Goal: Transaction & Acquisition: Purchase product/service

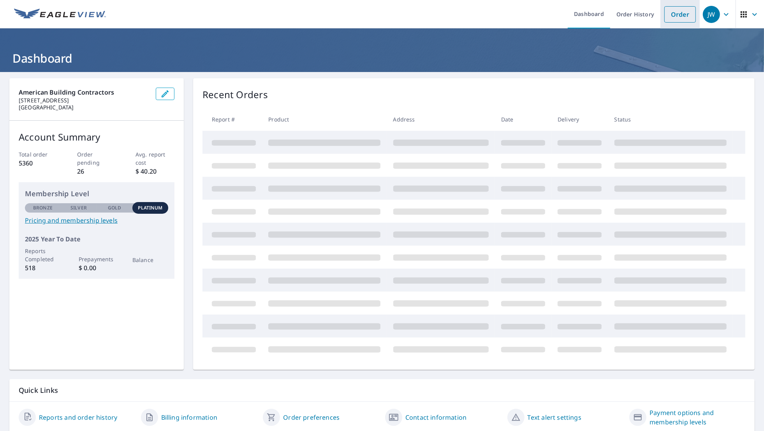
click at [675, 15] on link "Order" at bounding box center [680, 14] width 32 height 16
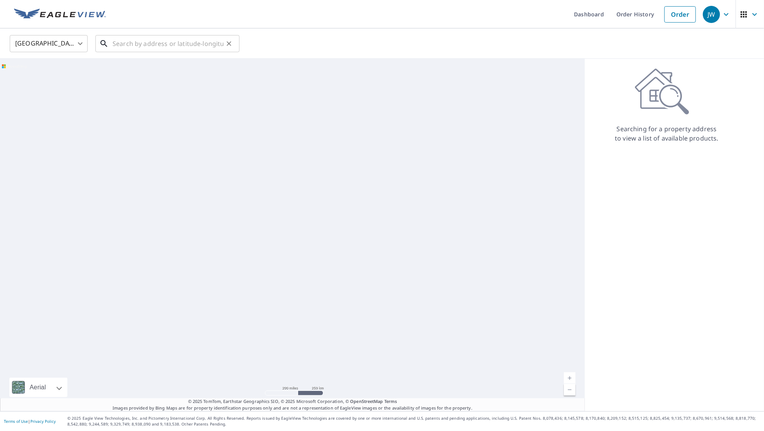
click at [127, 40] on input "text" at bounding box center [168, 44] width 111 height 22
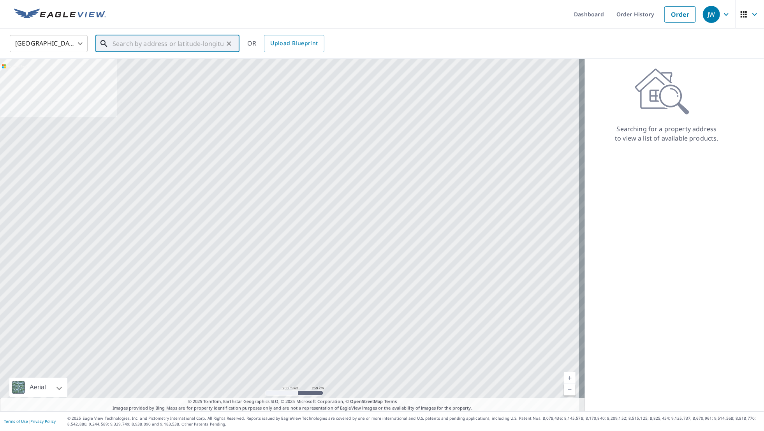
paste input "[STREET_ADDRESS][PERSON_NAME]"
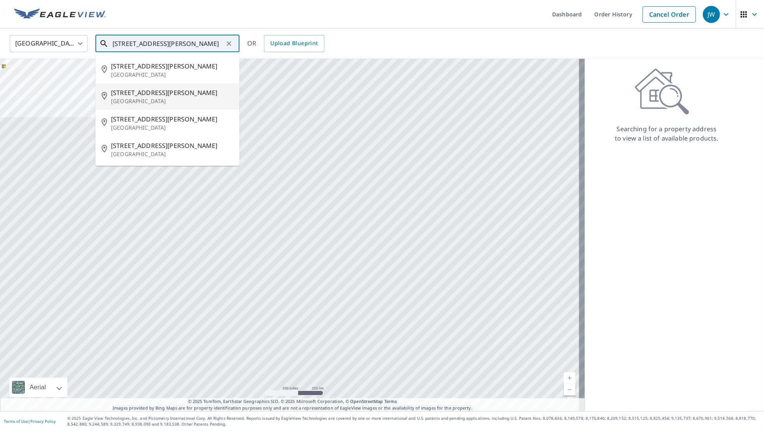
click at [157, 94] on span "[STREET_ADDRESS][PERSON_NAME]" at bounding box center [172, 92] width 122 height 9
type input "[STREET_ADDRESS][PERSON_NAME]"
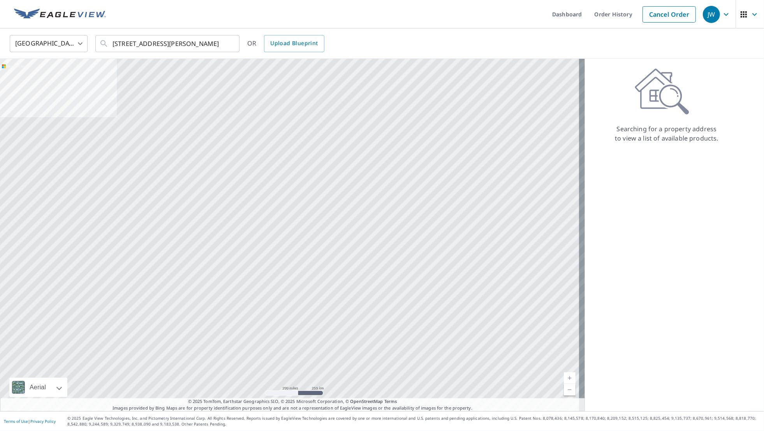
scroll to position [0, 0]
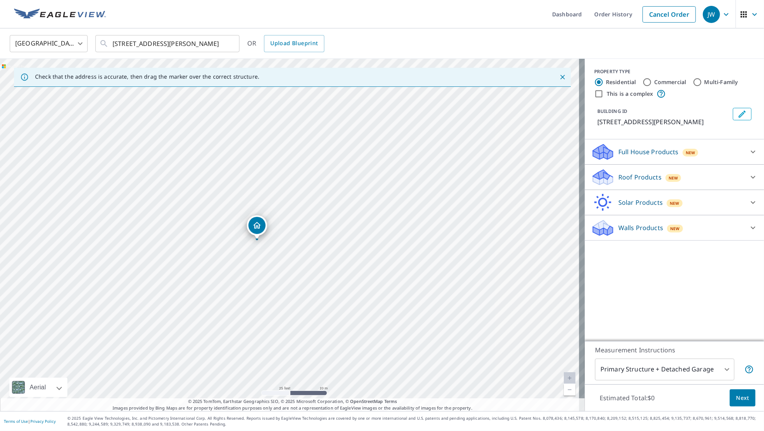
drag, startPoint x: 281, startPoint y: 201, endPoint x: 298, endPoint y: 235, distance: 38.7
click at [298, 235] on div "[STREET_ADDRESS][PERSON_NAME]" at bounding box center [292, 235] width 585 height 352
click at [604, 185] on icon at bounding box center [603, 179] width 20 height 9
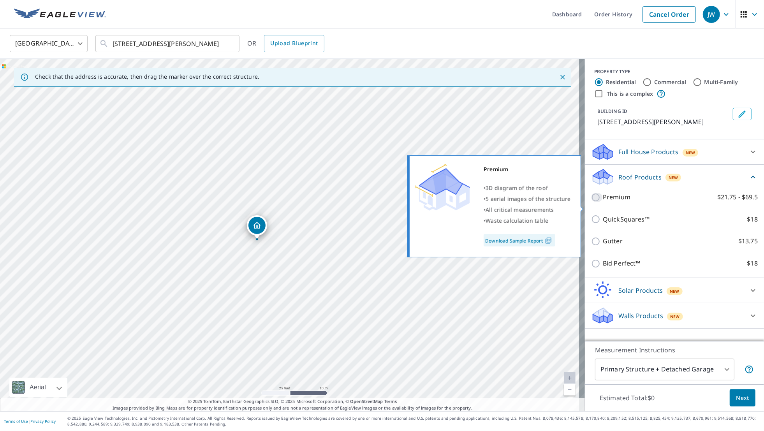
click at [593, 202] on input "Premium $21.75 - $69.5" at bounding box center [597, 197] width 12 height 9
checkbox input "true"
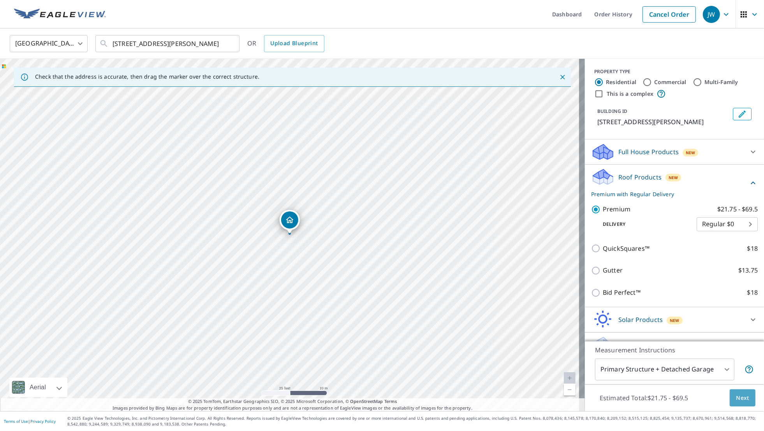
click at [739, 403] on button "Next" at bounding box center [743, 398] width 26 height 18
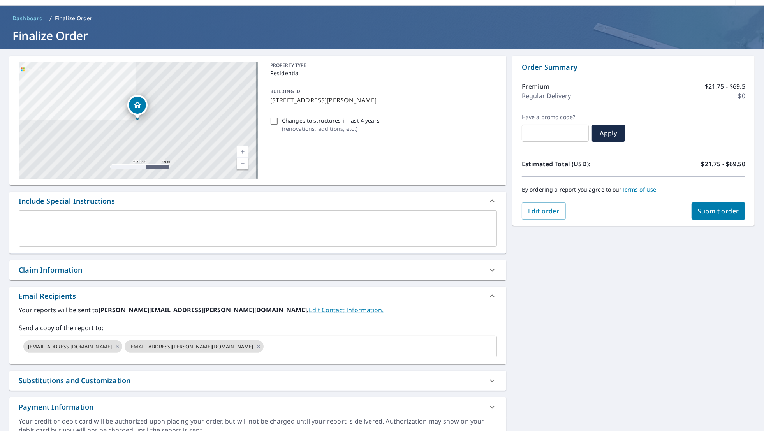
scroll to position [52, 0]
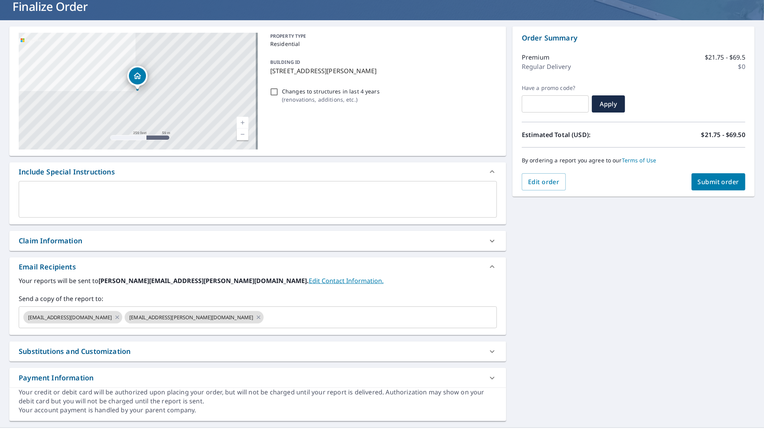
click at [63, 241] on div "Claim Information" at bounding box center [50, 241] width 63 height 11
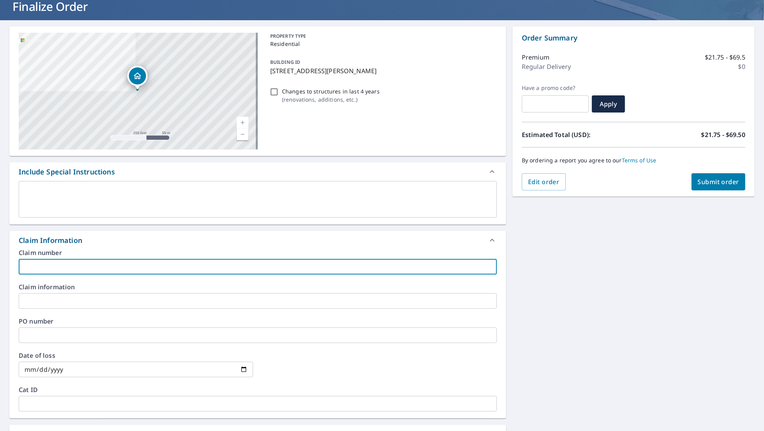
click at [82, 267] on input "text" at bounding box center [258, 267] width 478 height 16
drag, startPoint x: 63, startPoint y: 267, endPoint x: 1, endPoint y: 268, distance: 61.9
click at [1, 268] on div "[STREET_ADDRESS][PERSON_NAME] Aerial Road A standard road map Aerial A detailed…" at bounding box center [382, 307] width 764 height 575
type input "[PERSON_NAME] [455185]"
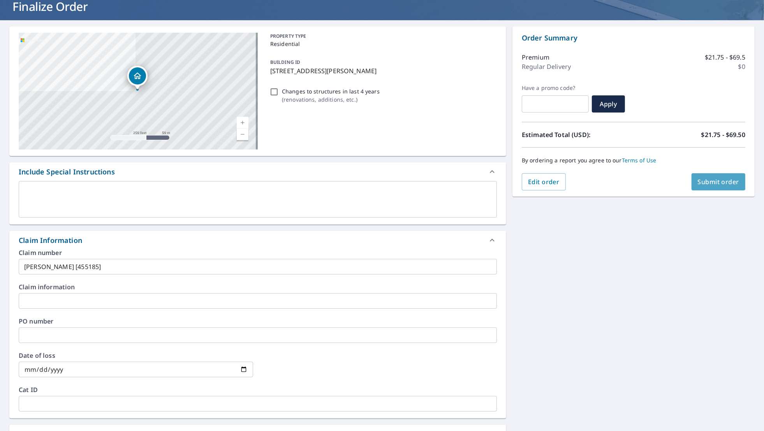
click at [733, 178] on button "Submit order" at bounding box center [719, 181] width 54 height 17
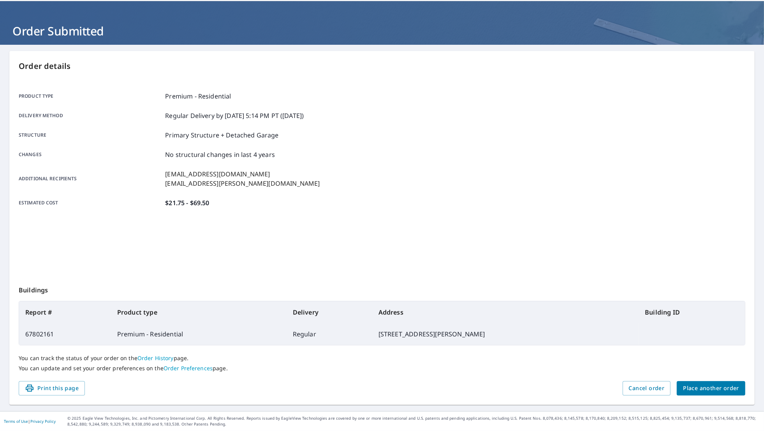
scroll to position [26, 0]
